Goal: Task Accomplishment & Management: Complete application form

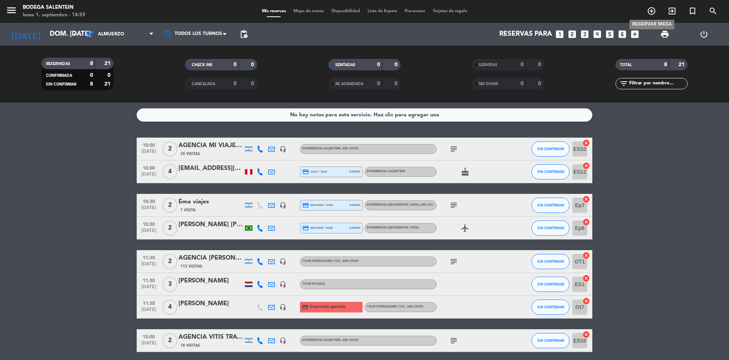
click at [653, 10] on icon "add_circle_outline" at bounding box center [651, 10] width 9 height 9
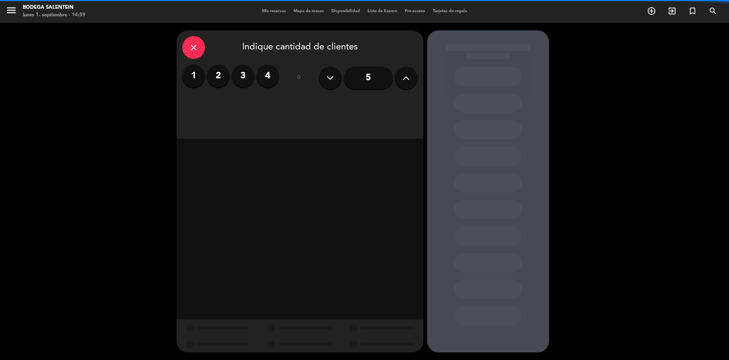
click at [218, 73] on label "2" at bounding box center [218, 76] width 23 height 23
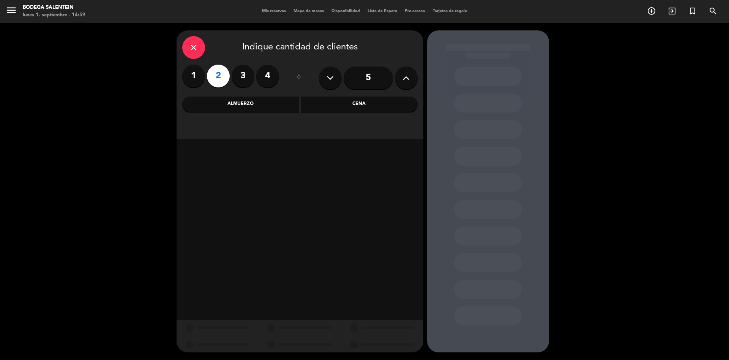
click at [256, 104] on div "Almuerzo" at bounding box center [240, 103] width 117 height 15
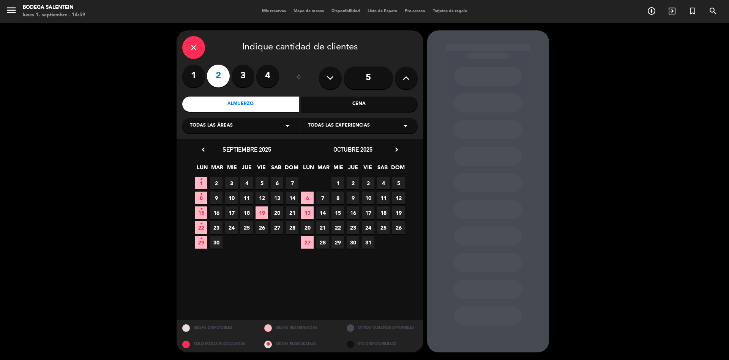
click at [362, 129] on span "Todas las experiencias" at bounding box center [339, 126] width 62 height 8
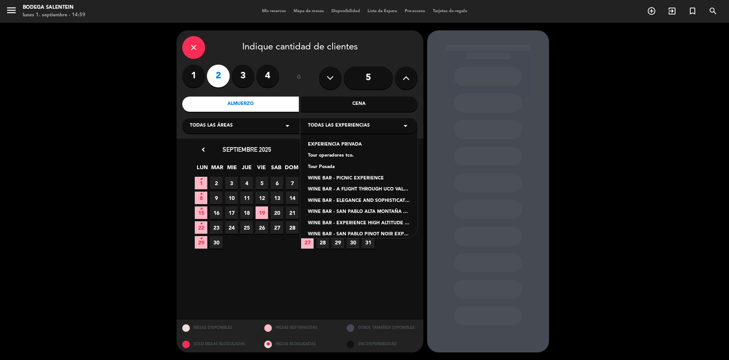
click at [331, 156] on div "Tour operadores tco." at bounding box center [359, 156] width 102 height 8
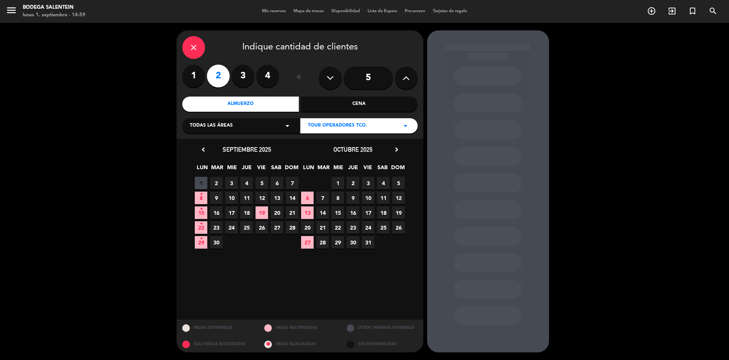
click at [289, 212] on span "21" at bounding box center [292, 212] width 13 height 13
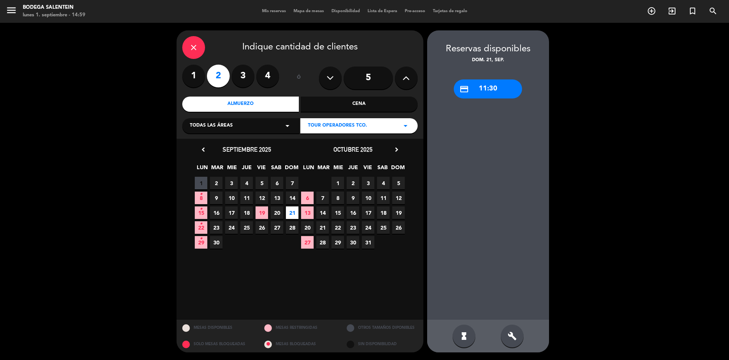
click at [488, 85] on div "credit_card 11:30" at bounding box center [488, 88] width 68 height 19
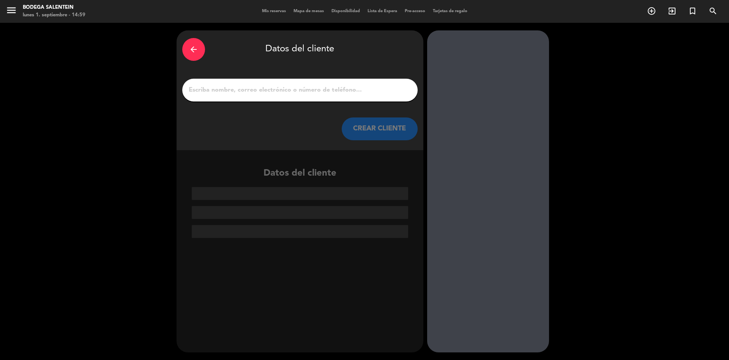
click at [267, 87] on input "1" at bounding box center [300, 90] width 224 height 11
click at [218, 85] on input "1" at bounding box center [300, 90] width 224 height 11
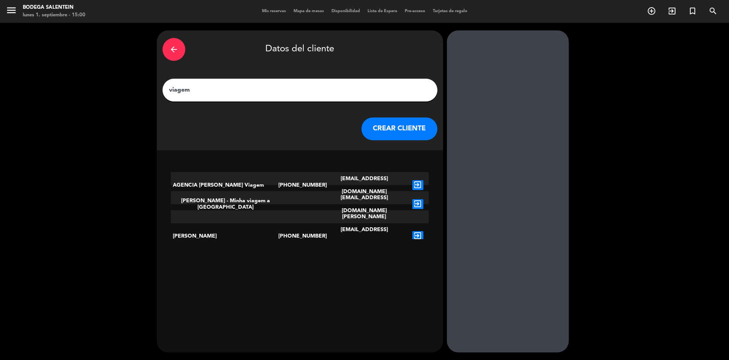
type input "viagem"
click at [412, 180] on icon "exit_to_app" at bounding box center [417, 185] width 11 height 10
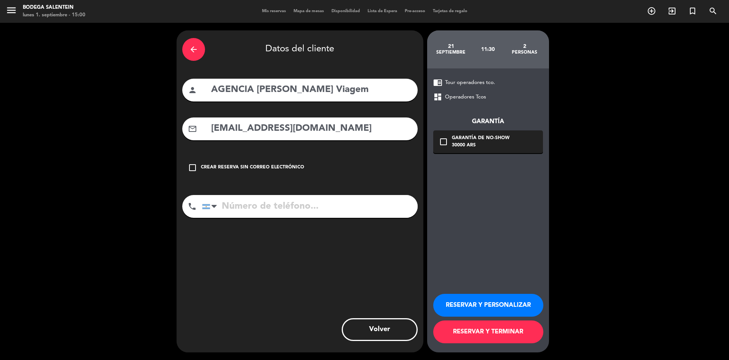
type input "[PHONE_NUMBER]"
click at [483, 299] on button "RESERVAR Y PERSONALIZAR" at bounding box center [488, 304] width 110 height 23
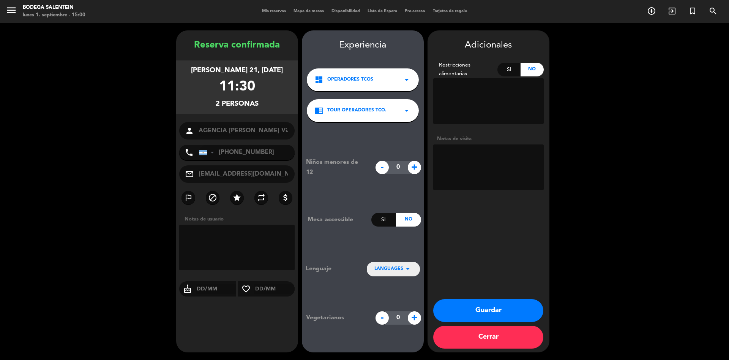
click at [466, 156] on textarea at bounding box center [488, 167] width 110 height 46
paste textarea "[PERSON_NAME]"
click at [466, 156] on textarea at bounding box center [488, 167] width 110 height 46
click at [448, 170] on textarea at bounding box center [488, 167] width 110 height 46
click at [517, 153] on textarea at bounding box center [488, 167] width 110 height 46
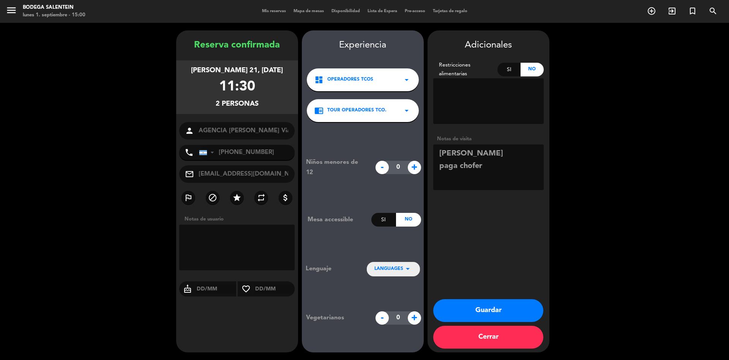
type textarea "[PERSON_NAME] paga chofer"
click at [484, 312] on button "Guardar" at bounding box center [488, 310] width 110 height 23
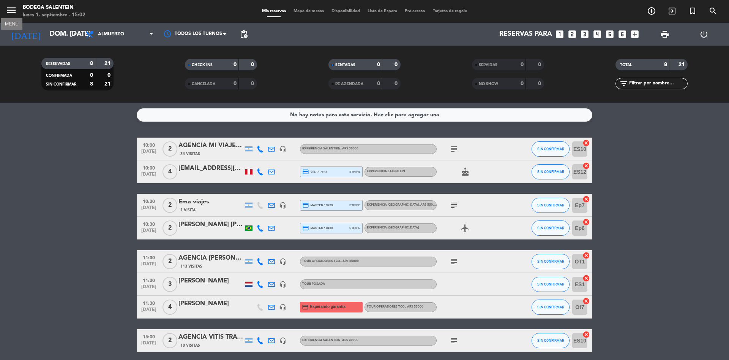
click at [6, 10] on icon "menu" at bounding box center [11, 10] width 11 height 11
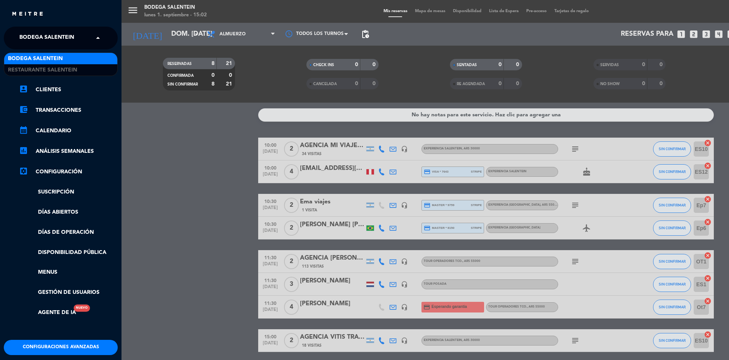
click at [38, 33] on span "Bodega Salentein" at bounding box center [46, 38] width 55 height 16
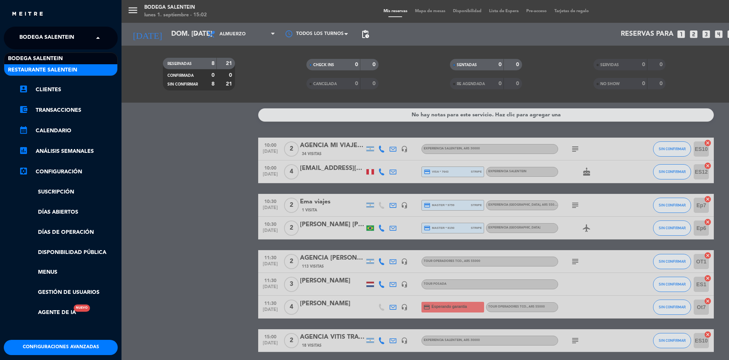
click at [38, 69] on span "Restaurante Salentein" at bounding box center [42, 70] width 69 height 9
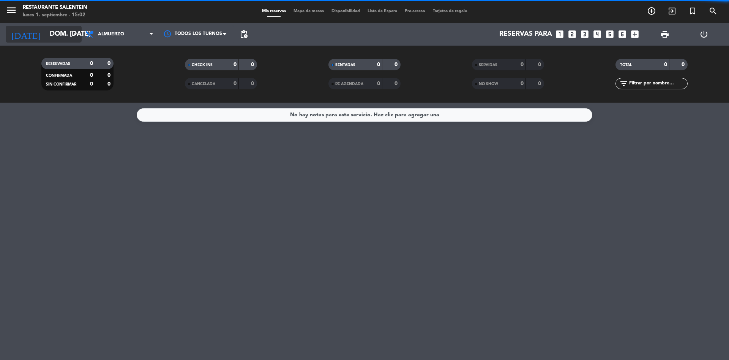
click at [62, 35] on input "dom. [DATE]" at bounding box center [90, 34] width 88 height 15
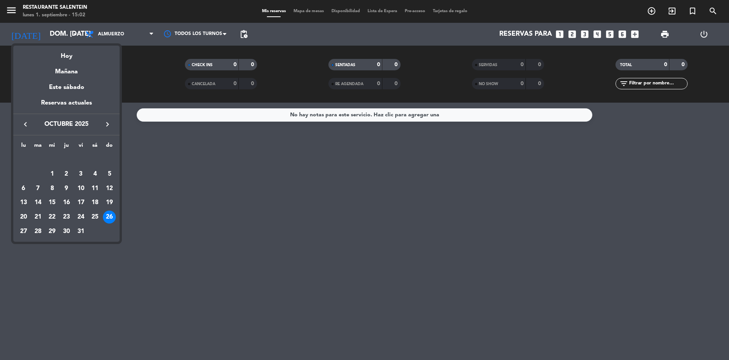
click at [26, 126] on icon "keyboard_arrow_left" at bounding box center [25, 124] width 9 height 9
click at [67, 172] on div "4" at bounding box center [66, 173] width 13 height 13
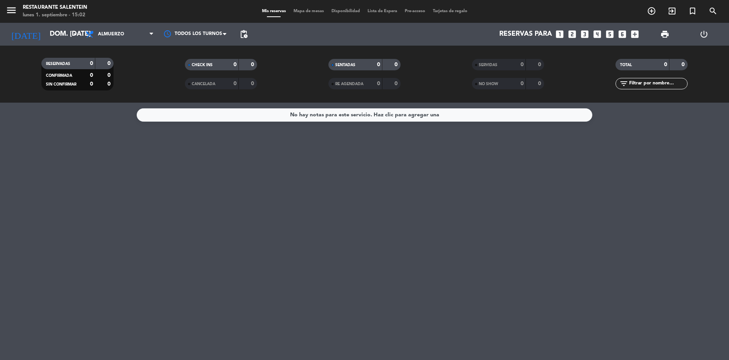
type input "[DEMOGRAPHIC_DATA] [DATE]"
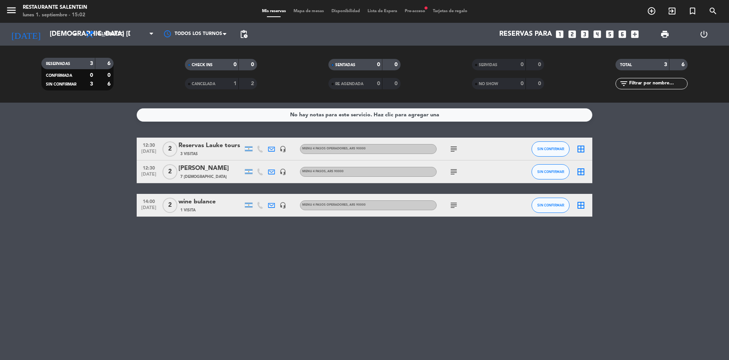
click at [452, 147] on icon "subject" at bounding box center [453, 148] width 9 height 9
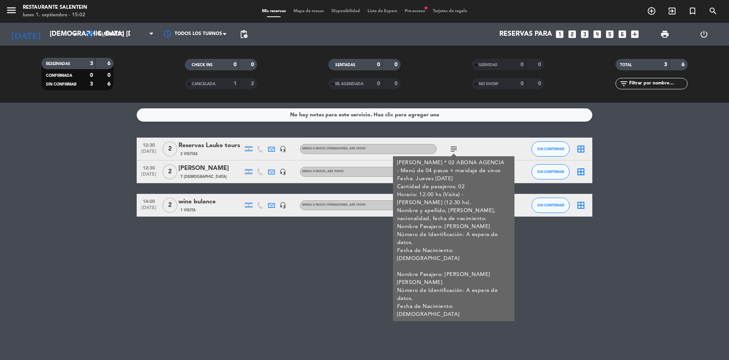
click at [452, 147] on icon "subject" at bounding box center [453, 148] width 9 height 9
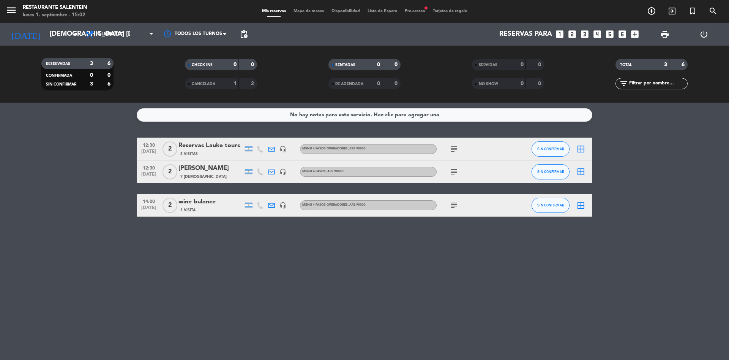
click at [220, 147] on div "Reservas Lauke tours" at bounding box center [210, 145] width 65 height 10
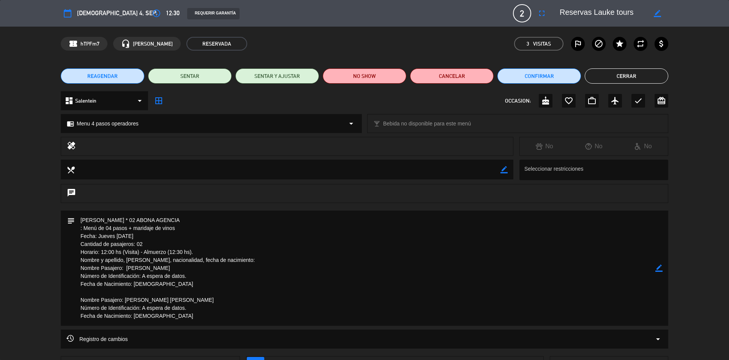
click at [116, 74] on span "REAGENDAR" at bounding box center [102, 76] width 30 height 8
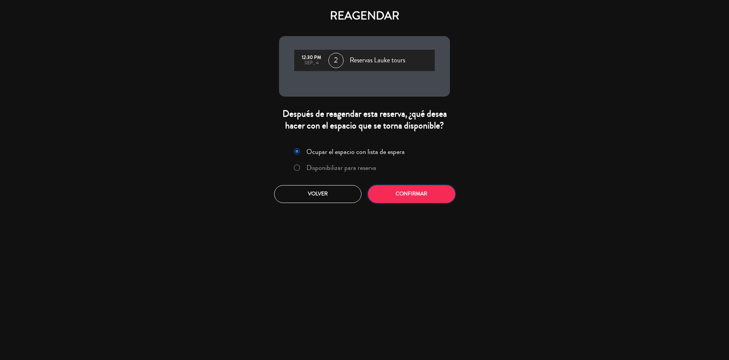
click at [412, 194] on button "Confirmar" at bounding box center [411, 194] width 87 height 18
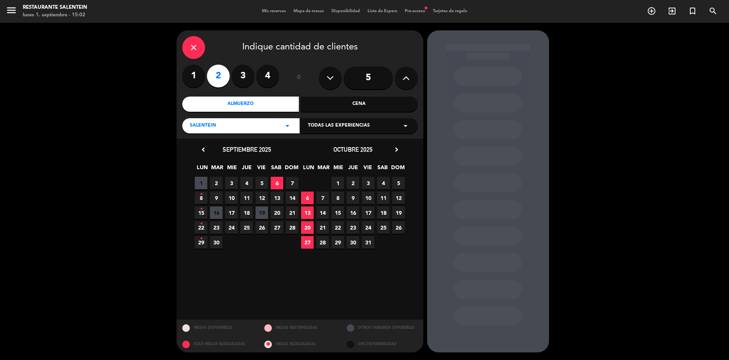
click at [351, 127] on span "Todas las experiencias" at bounding box center [339, 126] width 62 height 8
click at [335, 177] on div "Menu 4 pasos operadores" at bounding box center [359, 179] width 102 height 8
click at [292, 182] on span "7" at bounding box center [292, 183] width 13 height 13
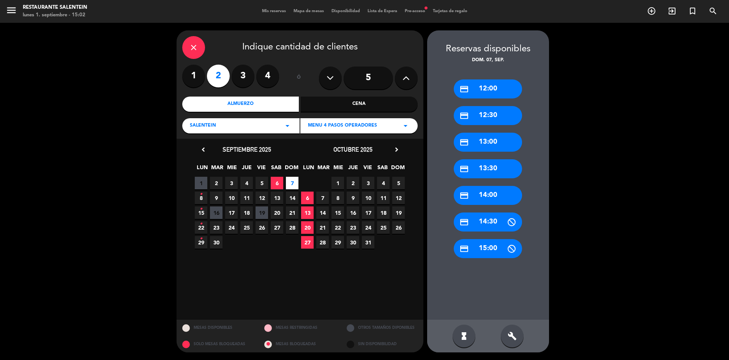
click at [489, 109] on div "credit_card 12:30" at bounding box center [488, 115] width 68 height 19
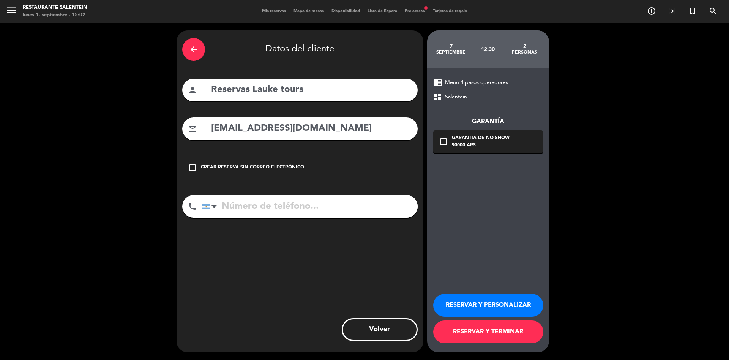
click at [465, 300] on button "RESERVAR Y PERSONALIZAR" at bounding box center [488, 304] width 110 height 23
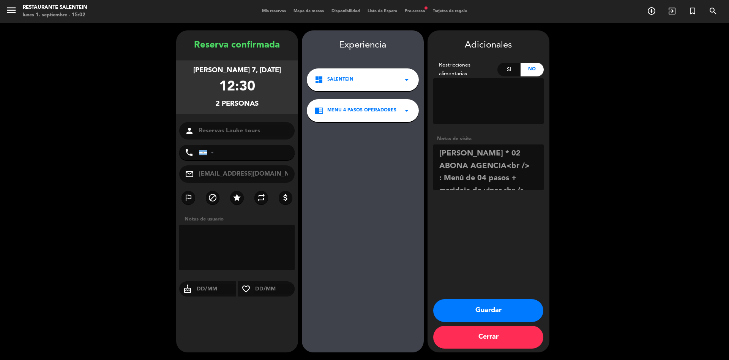
click at [481, 307] on button "Guardar" at bounding box center [488, 310] width 110 height 23
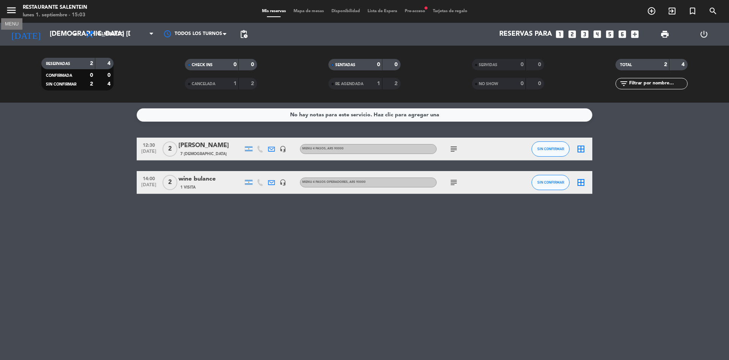
click at [12, 13] on icon "menu" at bounding box center [11, 10] width 11 height 11
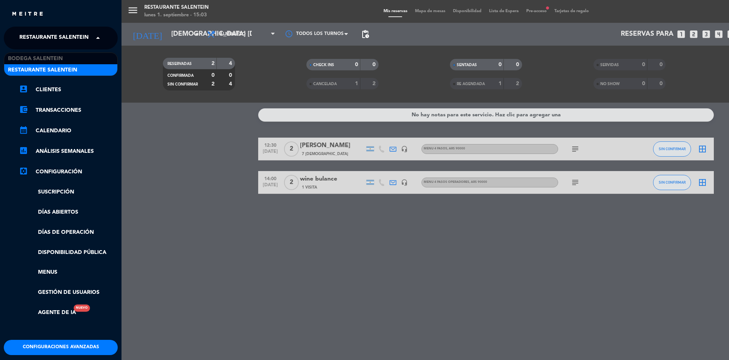
click at [39, 37] on span "Restaurante Salentein" at bounding box center [53, 38] width 69 height 16
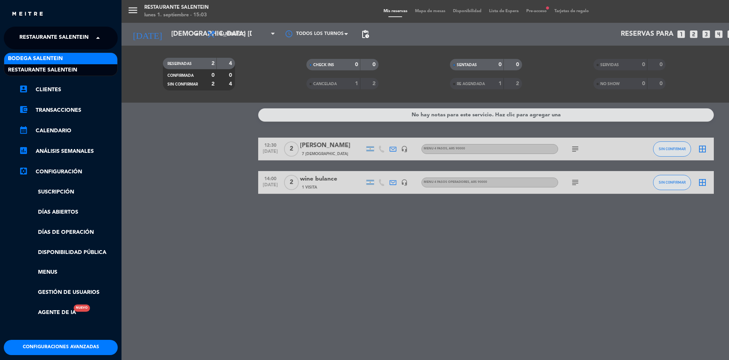
click at [46, 57] on span "Bodega Salentein" at bounding box center [35, 58] width 55 height 9
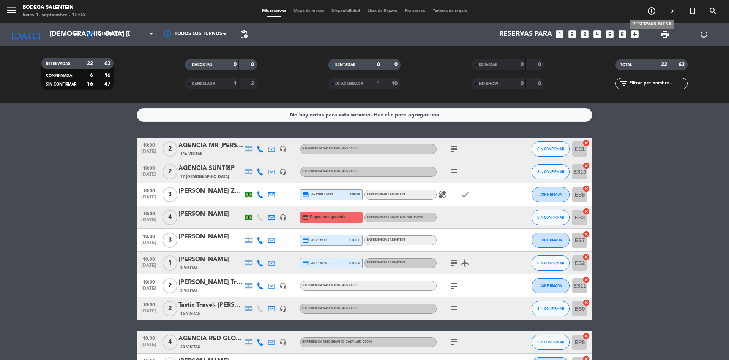
click at [652, 10] on icon "add_circle_outline" at bounding box center [651, 10] width 9 height 9
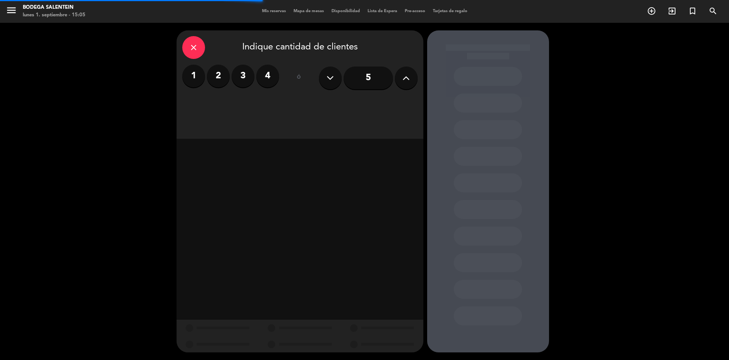
click at [214, 73] on label "2" at bounding box center [218, 76] width 23 height 23
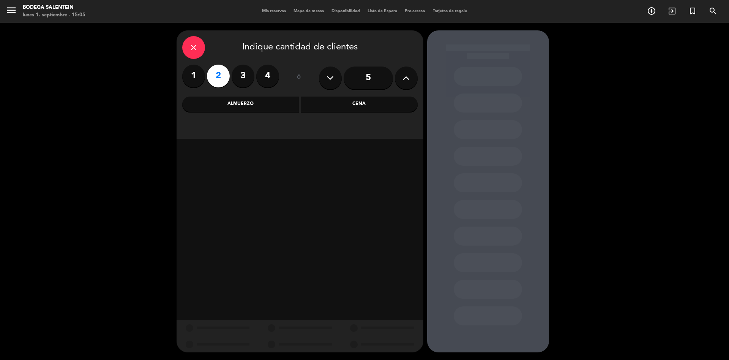
click at [248, 105] on div "Almuerzo" at bounding box center [240, 103] width 117 height 15
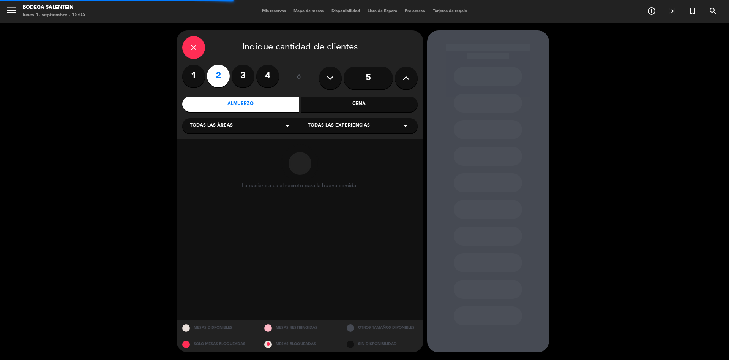
click at [326, 127] on span "Todas las experiencias" at bounding box center [339, 126] width 62 height 8
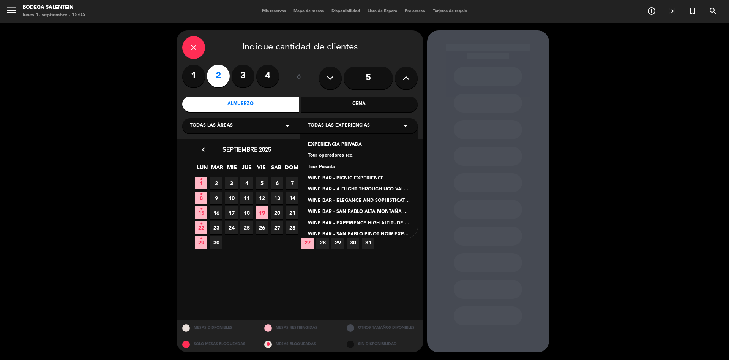
click at [338, 156] on div "Tour operadores tco." at bounding box center [359, 156] width 102 height 8
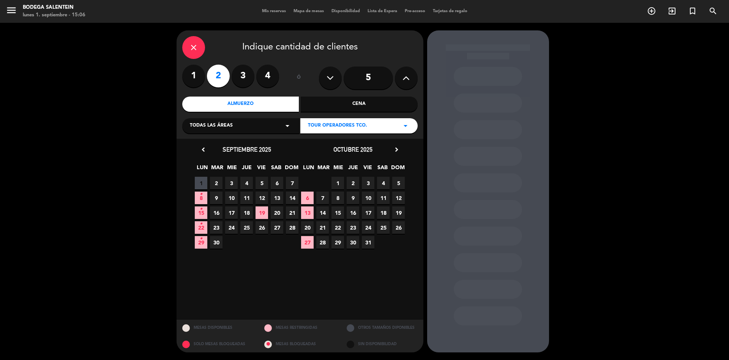
click at [323, 241] on span "28" at bounding box center [322, 242] width 13 height 13
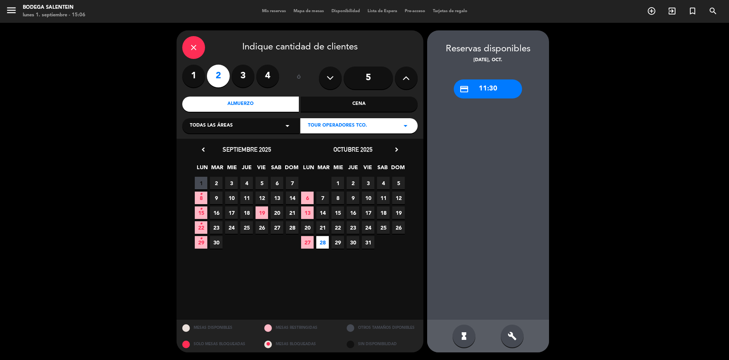
click at [492, 85] on div "credit_card 11:30" at bounding box center [488, 88] width 68 height 19
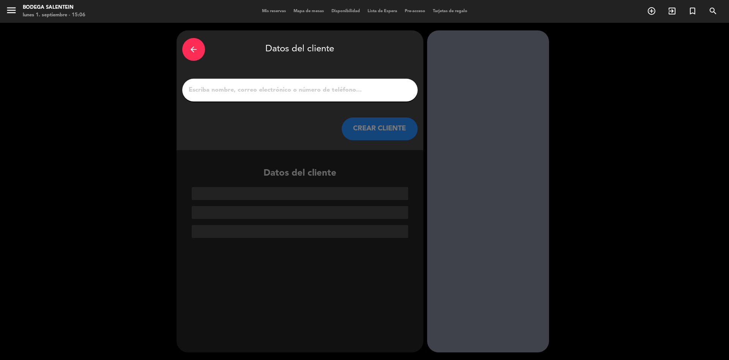
click at [251, 89] on input "1" at bounding box center [300, 90] width 224 height 11
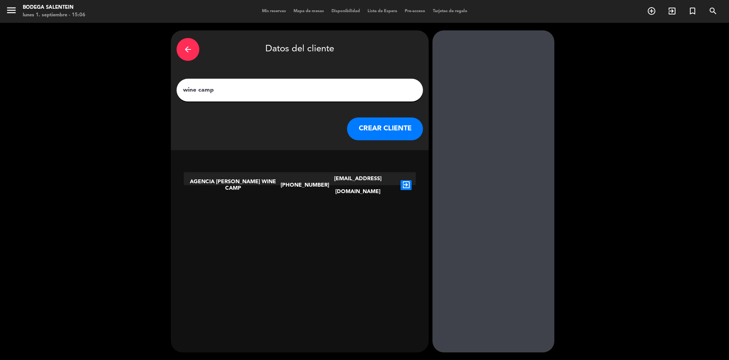
type input "wine camp"
click at [401, 180] on icon "exit_to_app" at bounding box center [406, 185] width 11 height 10
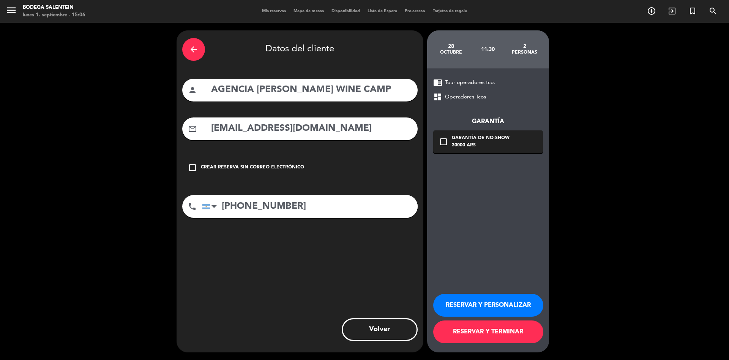
click at [478, 303] on button "RESERVAR Y PERSONALIZAR" at bounding box center [488, 304] width 110 height 23
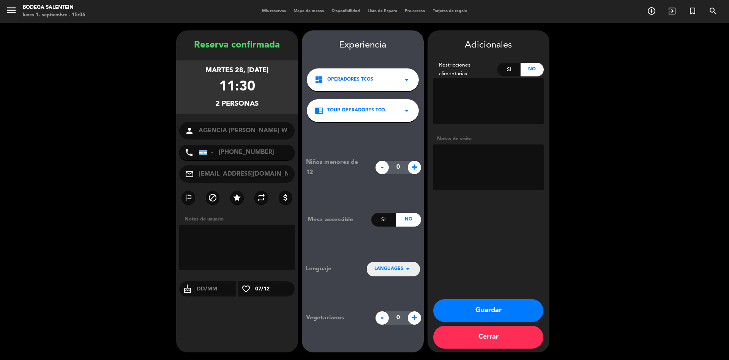
click at [448, 158] on textarea at bounding box center [488, 167] width 110 height 46
paste textarea "[PERSON_NAME]"
type textarea "[PERSON_NAME] paga ag liq env"
click at [486, 304] on button "Guardar" at bounding box center [488, 310] width 110 height 23
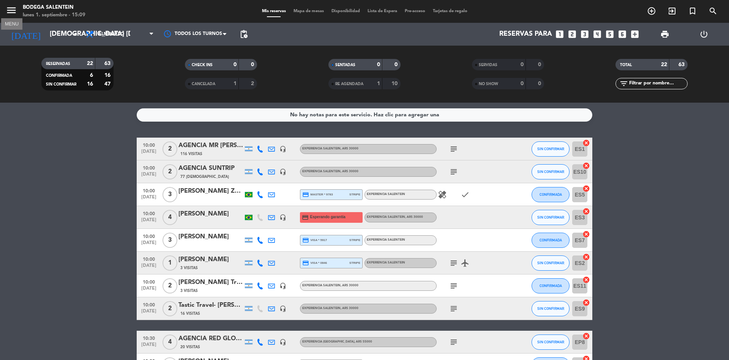
click at [11, 9] on icon "menu" at bounding box center [11, 10] width 11 height 11
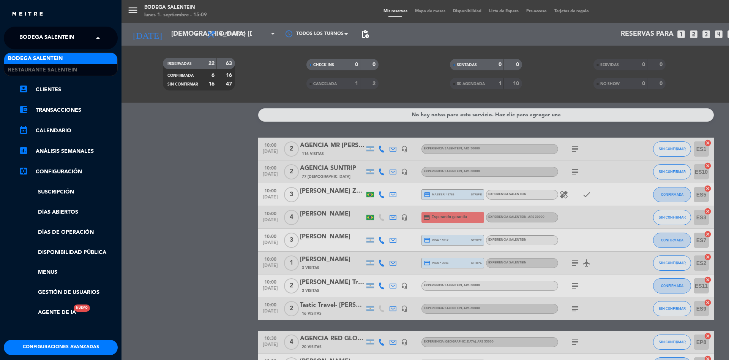
click at [30, 39] on span "Bodega Salentein" at bounding box center [46, 38] width 55 height 16
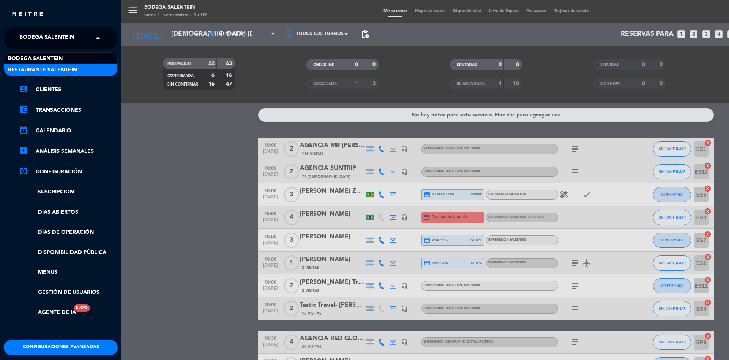
click at [41, 68] on span "Restaurante Salentein" at bounding box center [42, 70] width 69 height 9
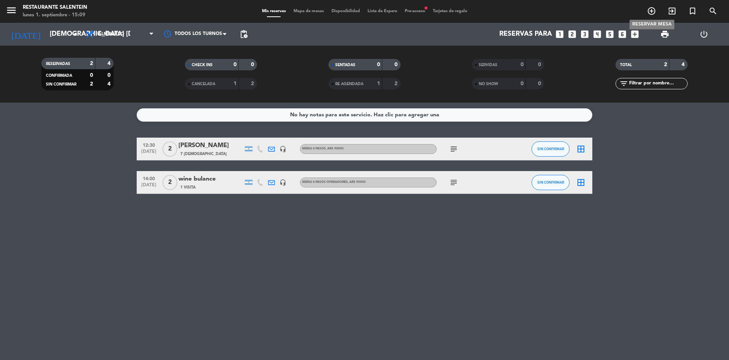
click at [651, 13] on icon "add_circle_outline" at bounding box center [651, 10] width 9 height 9
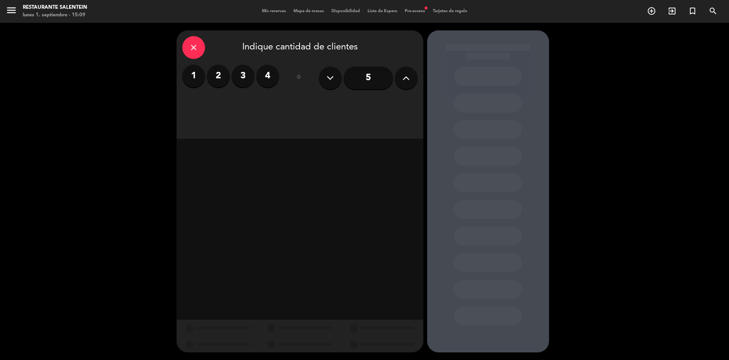
click at [407, 79] on icon at bounding box center [405, 77] width 7 height 11
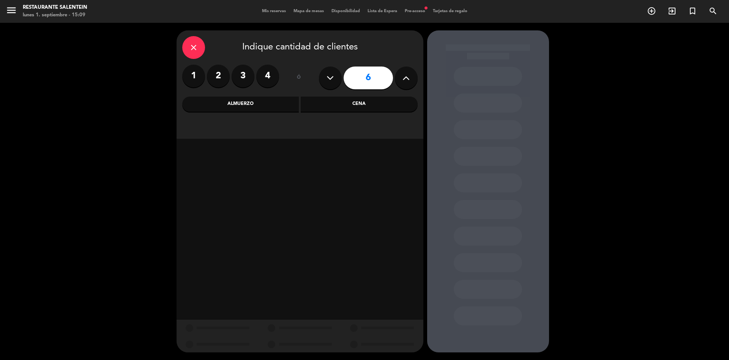
click at [407, 79] on icon at bounding box center [405, 77] width 7 height 11
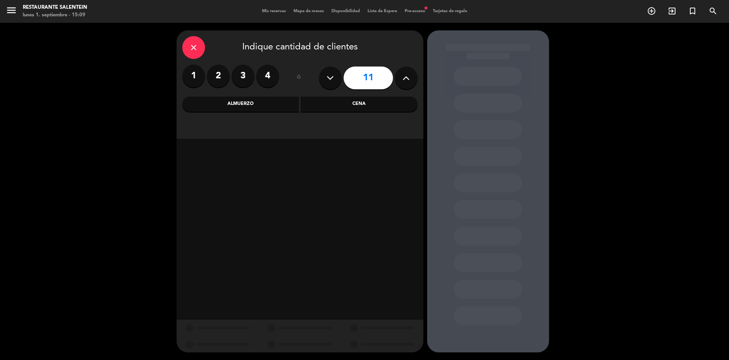
click at [407, 79] on icon at bounding box center [405, 77] width 7 height 11
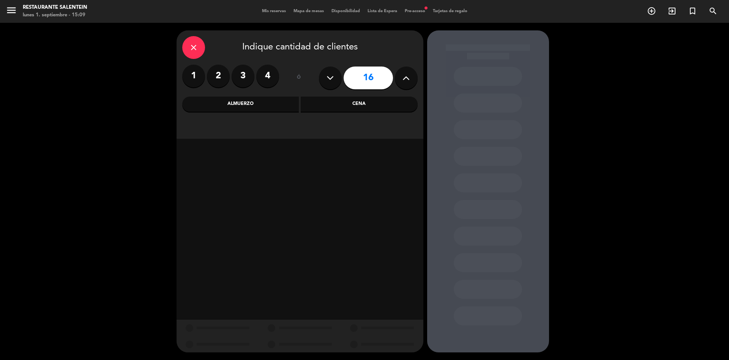
click at [330, 73] on icon at bounding box center [329, 77] width 7 height 11
type input "15"
click at [251, 103] on div "Almuerzo" at bounding box center [240, 103] width 117 height 15
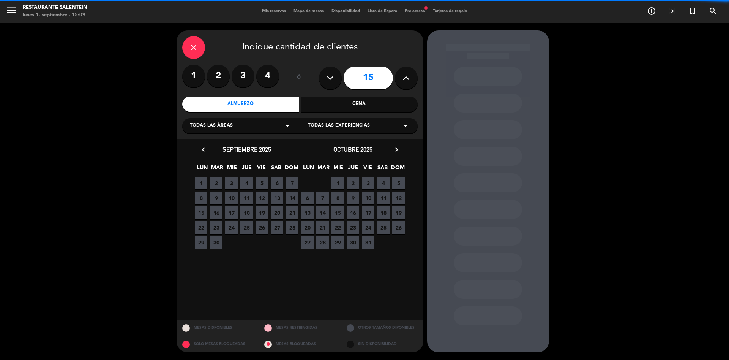
click at [223, 124] on span "Todas las áreas" at bounding box center [211, 126] width 43 height 8
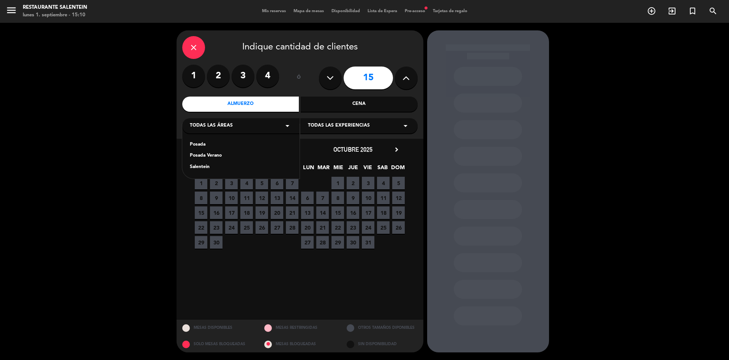
click at [200, 164] on div "Salentein" at bounding box center [241, 167] width 102 height 8
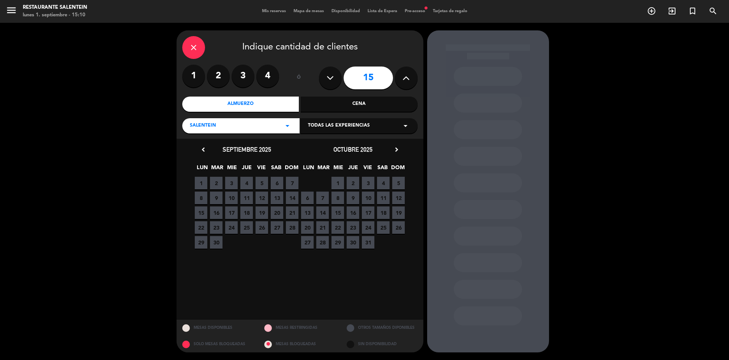
click at [343, 128] on span "Todas las experiencias" at bounding box center [339, 126] width 62 height 8
click at [330, 179] on div "Menu 4 pasos operadores" at bounding box center [359, 179] width 102 height 8
click at [398, 147] on icon "chevron_right" at bounding box center [397, 149] width 8 height 8
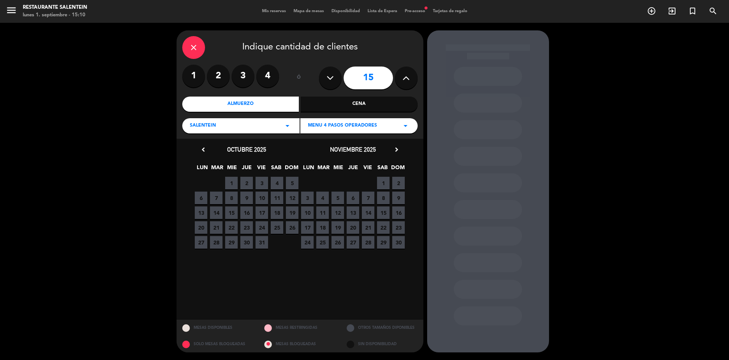
click at [383, 225] on span "22" at bounding box center [383, 227] width 13 height 13
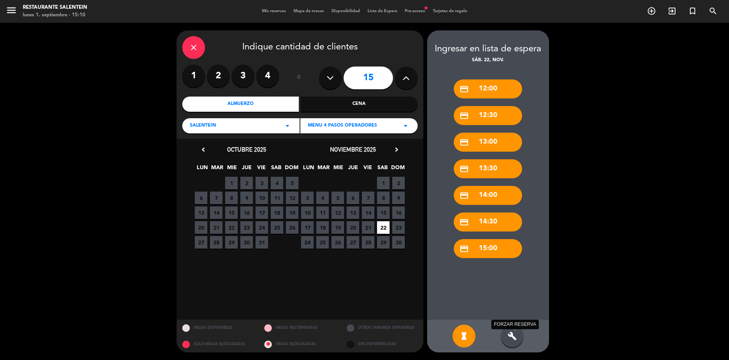
click at [509, 336] on icon "build" at bounding box center [512, 335] width 9 height 9
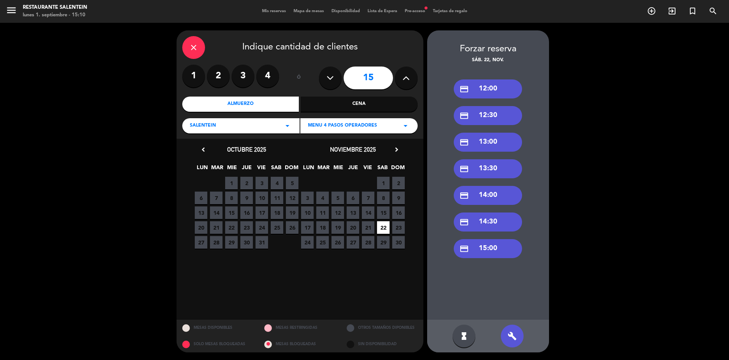
click at [489, 118] on div "credit_card 12:30" at bounding box center [488, 115] width 68 height 19
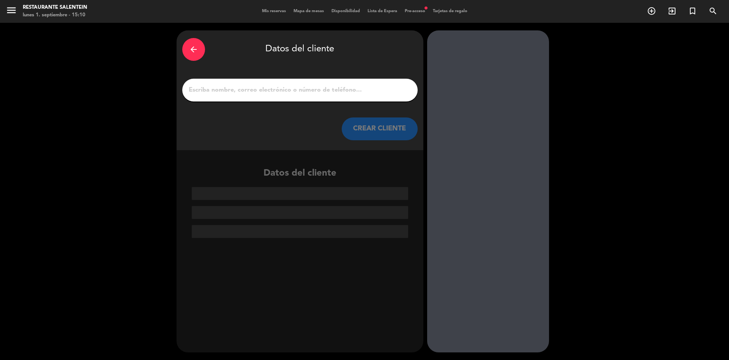
click at [264, 88] on input "1" at bounding box center [300, 90] width 224 height 11
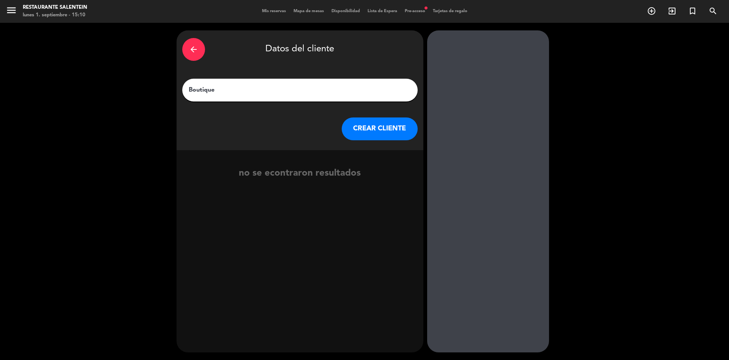
click at [229, 90] on input "Boutique" at bounding box center [300, 90] width 224 height 11
type input "B"
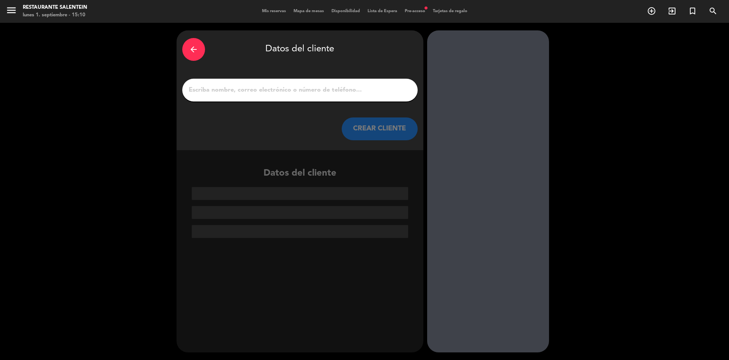
paste input "Boutique Hotels [GEOGRAPHIC_DATA]"
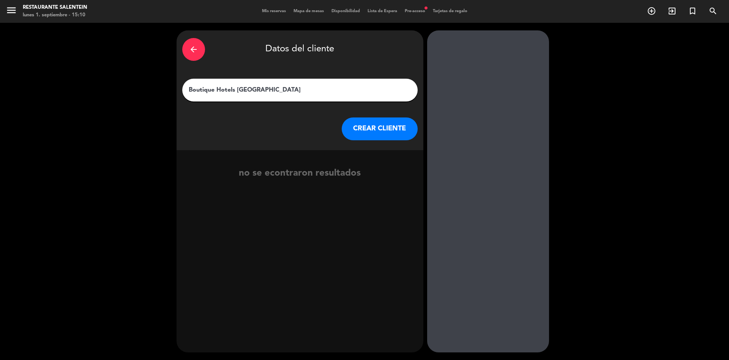
type input "Boutique Hotels [GEOGRAPHIC_DATA]"
click at [379, 128] on button "CREAR CLIENTE" at bounding box center [380, 128] width 76 height 23
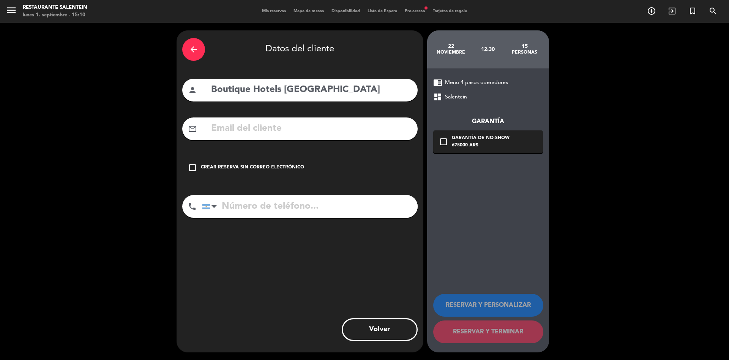
click at [230, 127] on input "text" at bounding box center [311, 129] width 202 height 16
paste input "[EMAIL_ADDRESS][DOMAIN_NAME]"
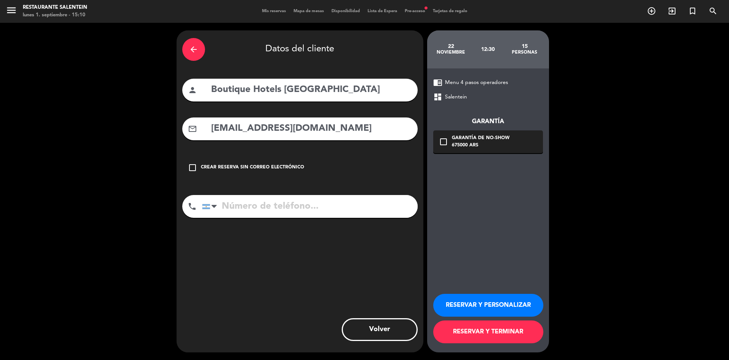
type input "[EMAIL_ADDRESS][DOMAIN_NAME]"
click at [476, 302] on button "RESERVAR Y PERSONALIZAR" at bounding box center [488, 304] width 110 height 23
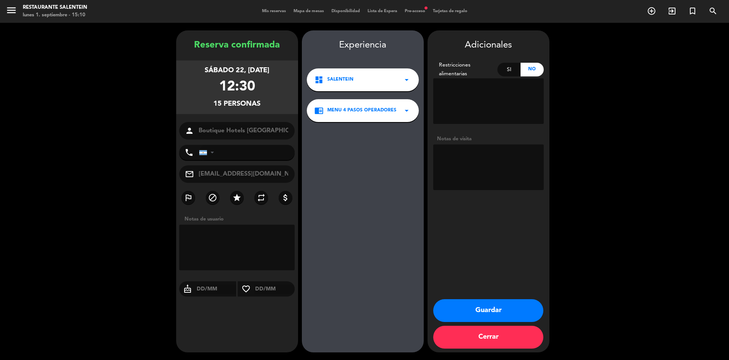
click at [451, 156] on textarea at bounding box center [488, 167] width 110 height 46
type textarea "paga ag liq env"
click at [487, 306] on button "Guardar" at bounding box center [488, 310] width 110 height 23
